Goal: Information Seeking & Learning: Learn about a topic

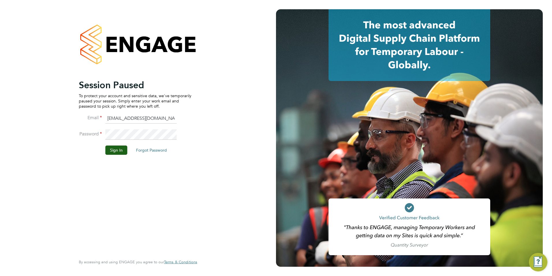
click at [107, 144] on li "Password" at bounding box center [135, 137] width 113 height 16
click at [109, 146] on button "Sign In" at bounding box center [116, 149] width 22 height 9
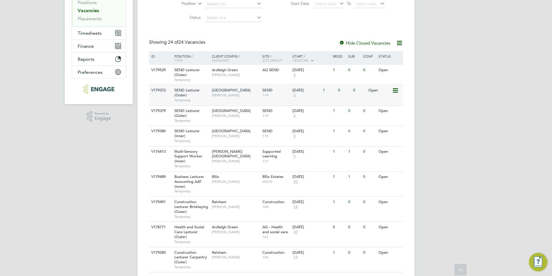
scroll to position [116, 0]
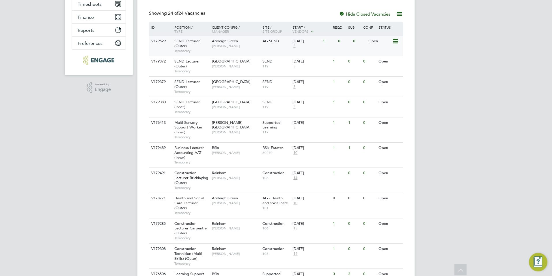
click at [183, 42] on span "SEND Lecturer (Outer)" at bounding box center [186, 43] width 25 height 10
click at [189, 61] on span "SEND Lecturer (Outer)" at bounding box center [186, 64] width 25 height 10
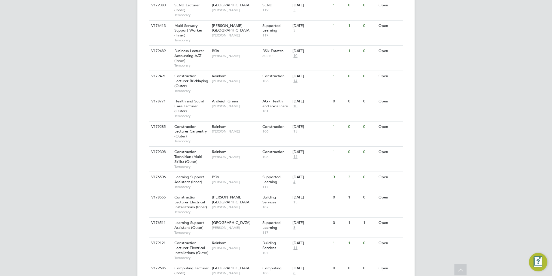
scroll to position [202, 0]
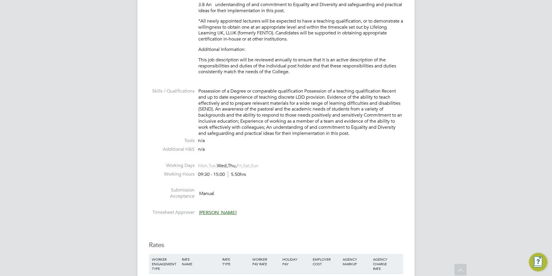
scroll to position [543, 0]
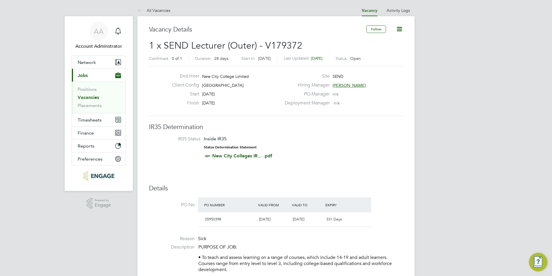
click at [164, 11] on link "All Vacancies" at bounding box center [153, 10] width 33 height 5
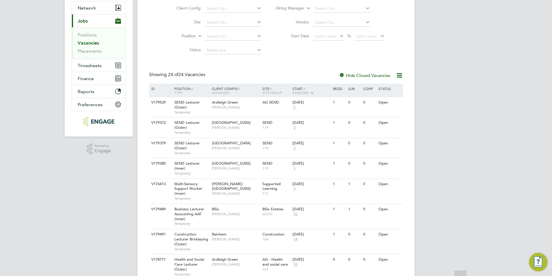
scroll to position [58, 0]
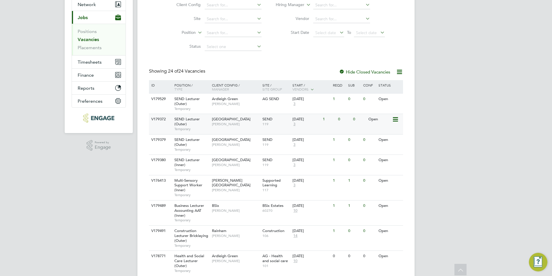
click at [194, 121] on span "SEND Lecturer (Outer)" at bounding box center [186, 121] width 25 height 10
click at [185, 120] on span "SEND Lecturer (Outer)" at bounding box center [186, 121] width 25 height 10
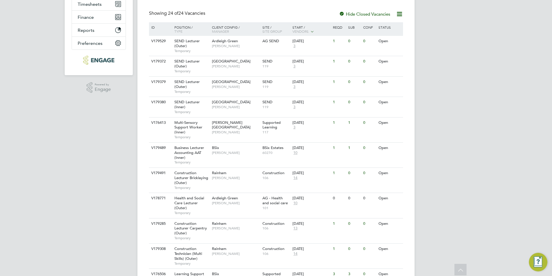
scroll to position [144, 0]
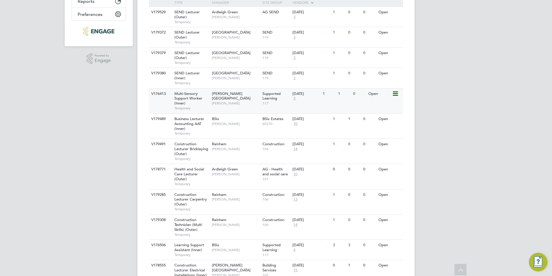
click at [195, 95] on span "Multi-Sensory Support Worker (Inner)" at bounding box center [188, 98] width 28 height 15
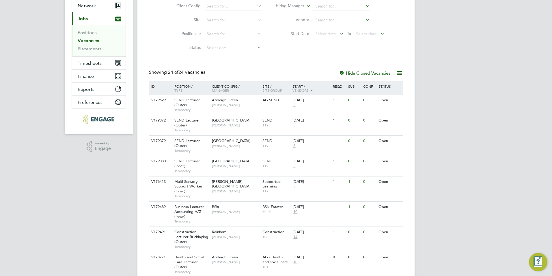
scroll to position [87, 0]
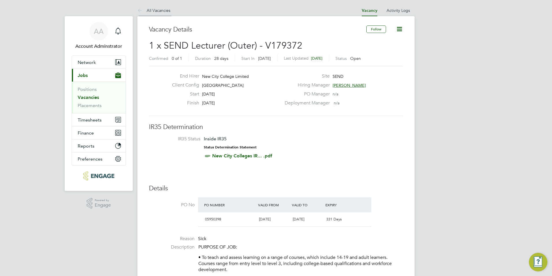
click at [161, 7] on li "All Vacancies" at bounding box center [153, 11] width 33 height 12
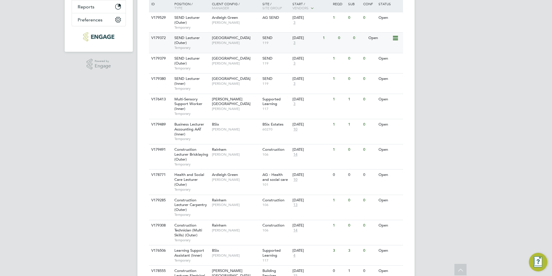
scroll to position [144, 0]
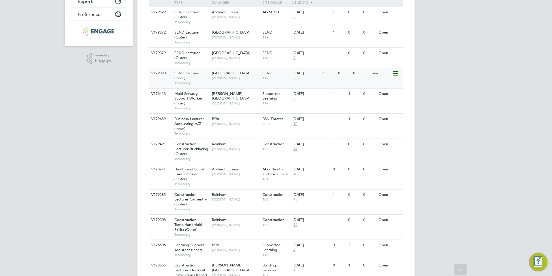
click at [189, 71] on span "SEND Lecturer (Inner)" at bounding box center [186, 75] width 25 height 10
click at [183, 56] on span "SEND Lecturer (Outer)" at bounding box center [186, 55] width 25 height 10
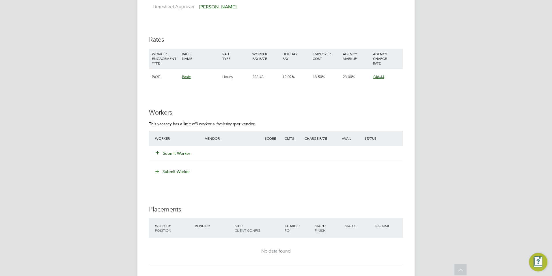
scroll to position [809, 0]
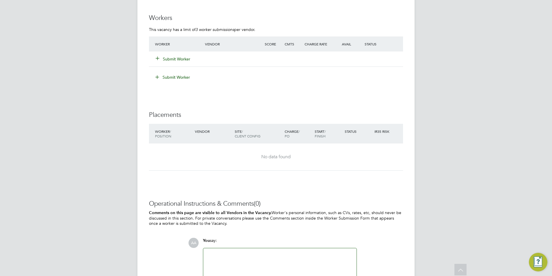
scroll to position [1092, 0]
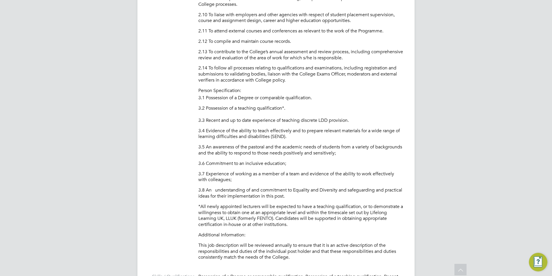
scroll to position [495, 0]
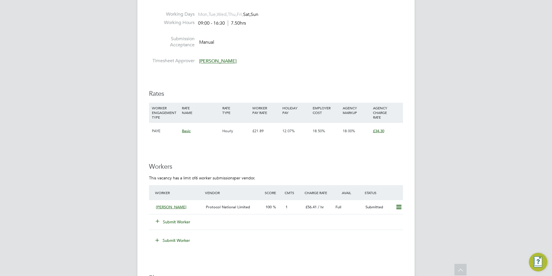
scroll to position [866, 0]
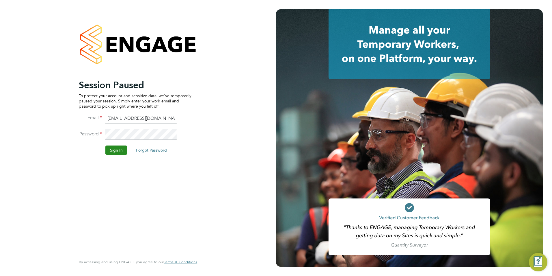
click at [119, 147] on button "Sign In" at bounding box center [116, 149] width 22 height 9
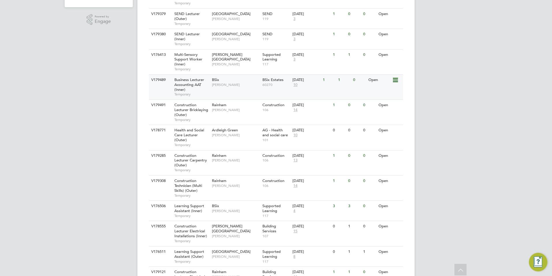
scroll to position [173, 0]
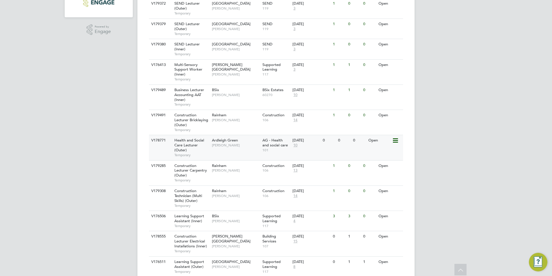
click at [183, 141] on span "Health and Social Care Lecturer (Outer)" at bounding box center [189, 144] width 30 height 15
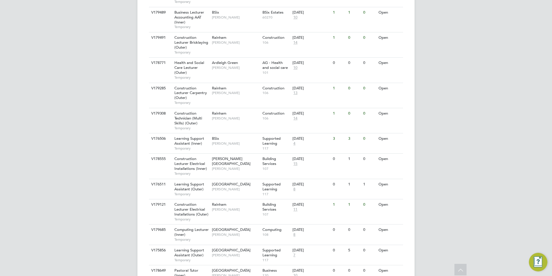
scroll to position [260, 0]
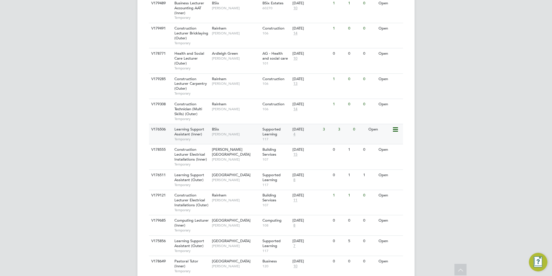
click at [182, 130] on span "Learning Support Assistant (Inner)" at bounding box center [189, 131] width 30 height 10
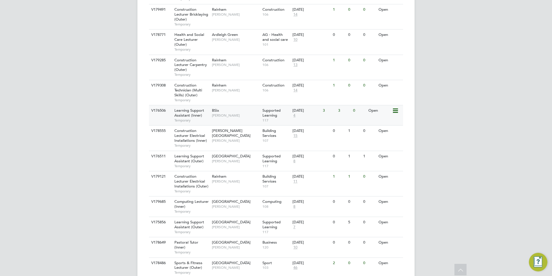
scroll to position [289, 0]
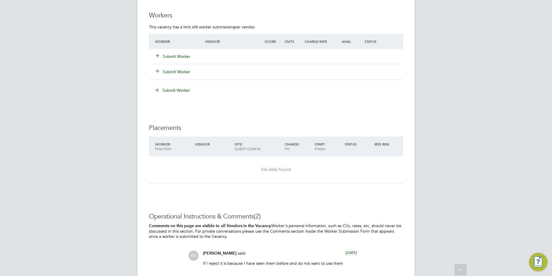
scroll to position [1063, 0]
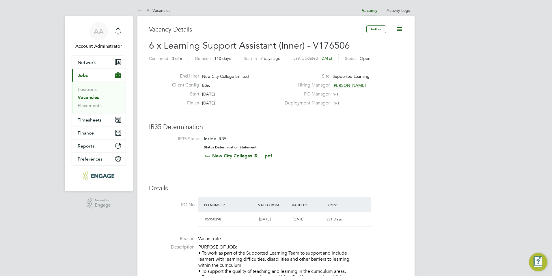
click at [148, 9] on link "All Vacancies" at bounding box center [153, 10] width 33 height 5
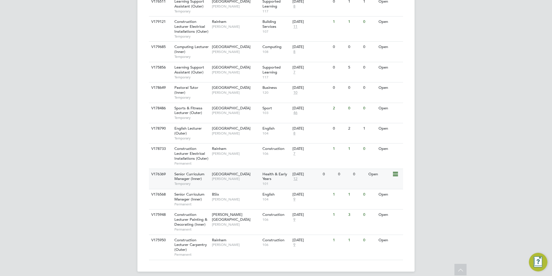
click at [191, 178] on span "Senior Curriculum Manager (Inner)" at bounding box center [189, 176] width 30 height 10
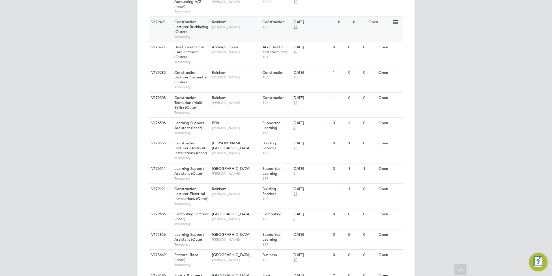
scroll to position [231, 0]
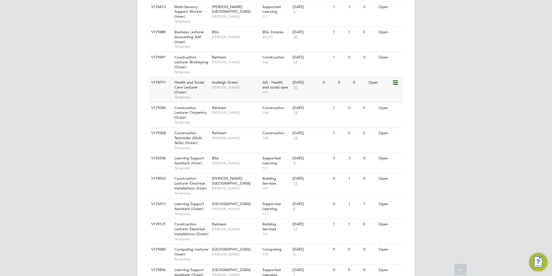
click at [187, 82] on span "Health and Social Care Lecturer (Outer)" at bounding box center [189, 87] width 30 height 15
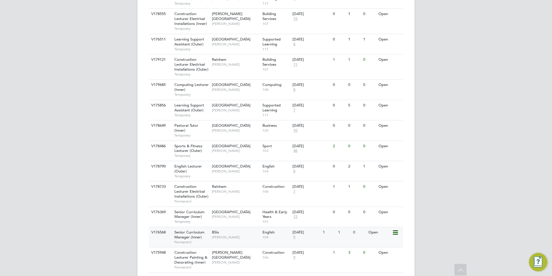
scroll to position [404, 0]
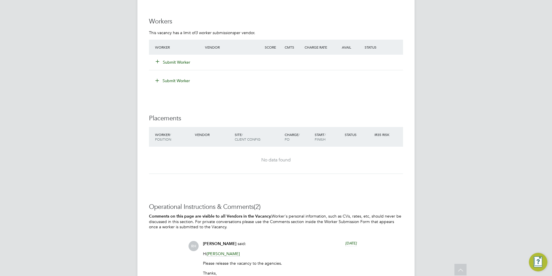
scroll to position [953, 0]
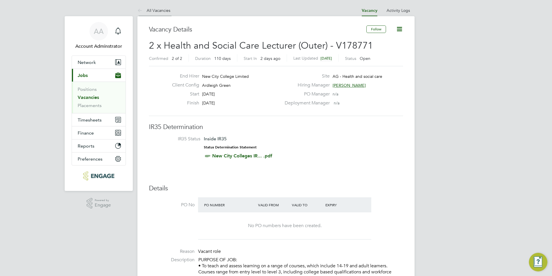
click at [145, 8] on li "All Vacancies" at bounding box center [153, 11] width 33 height 12
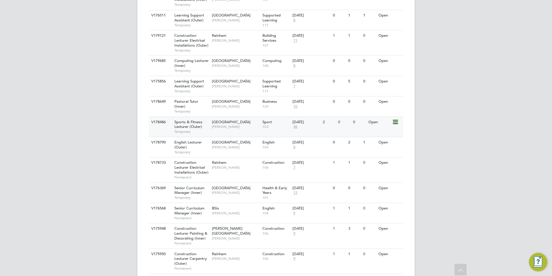
scroll to position [433, 0]
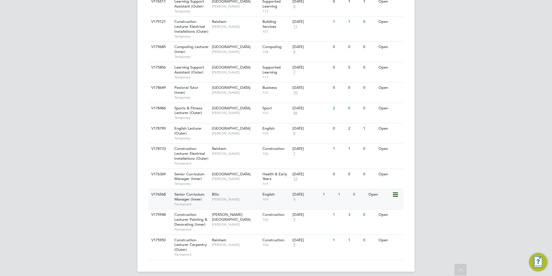
click at [189, 196] on span "Senior Curriculum Manager (Inner)" at bounding box center [189, 196] width 30 height 10
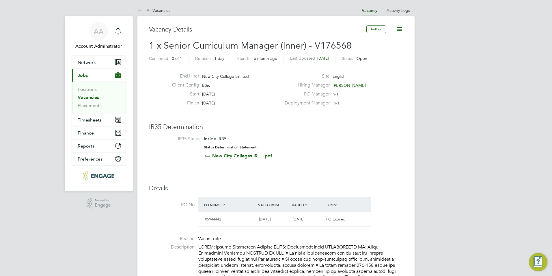
click at [159, 10] on link "All Vacancies" at bounding box center [153, 10] width 33 height 5
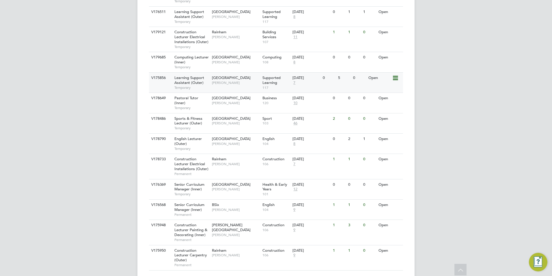
scroll to position [438, 0]
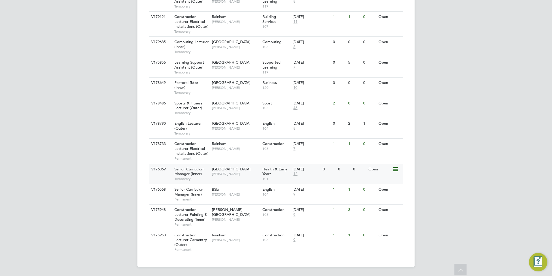
click at [187, 176] on span "Temporary" at bounding box center [191, 178] width 35 height 5
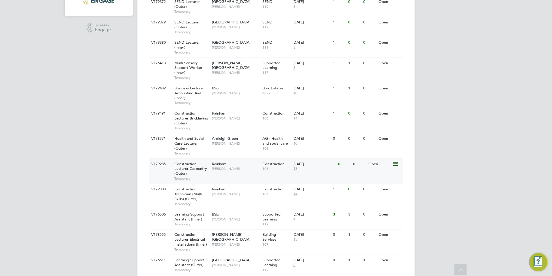
scroll to position [178, 0]
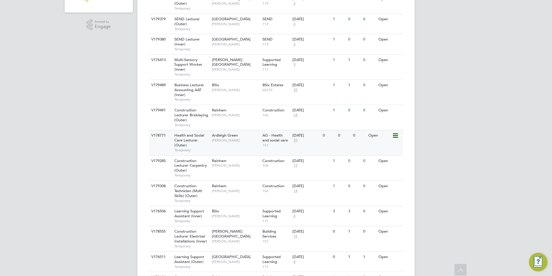
click at [183, 137] on span "Health and Social Care Lecturer (Outer)" at bounding box center [189, 140] width 30 height 15
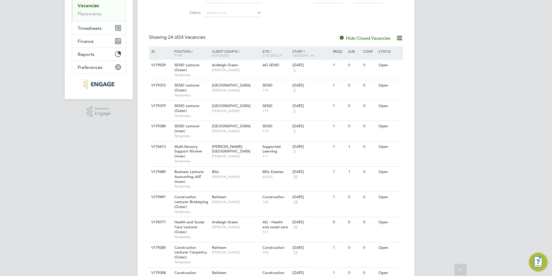
scroll to position [0, 0]
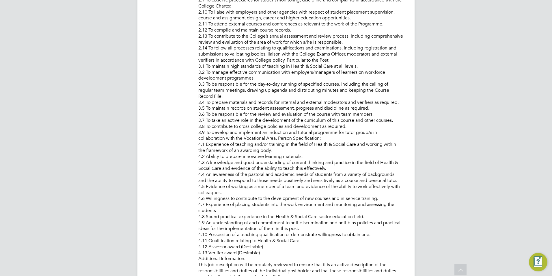
scroll to position [478, 0]
